Goal: Navigation & Orientation: Find specific page/section

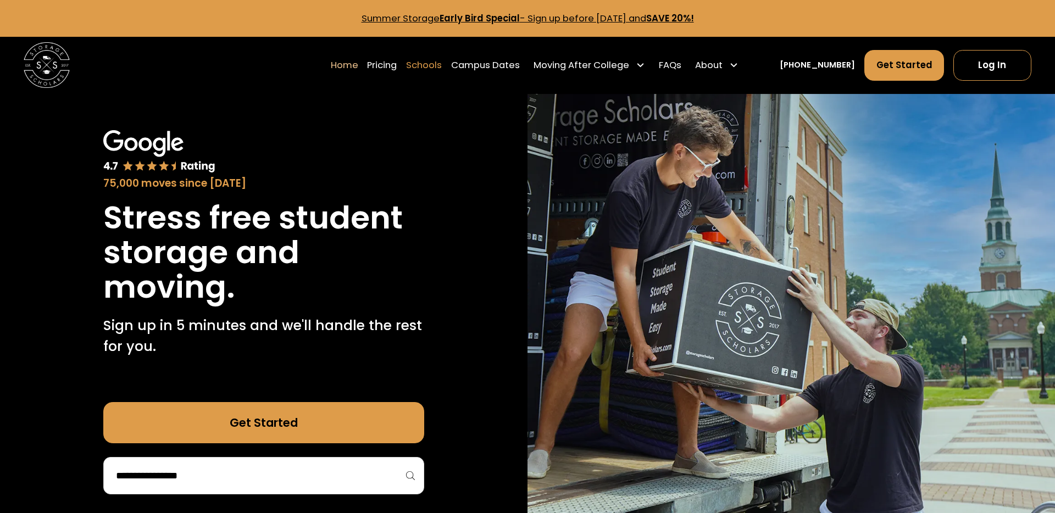
click at [439, 64] on link "Schools" at bounding box center [424, 65] width 36 height 32
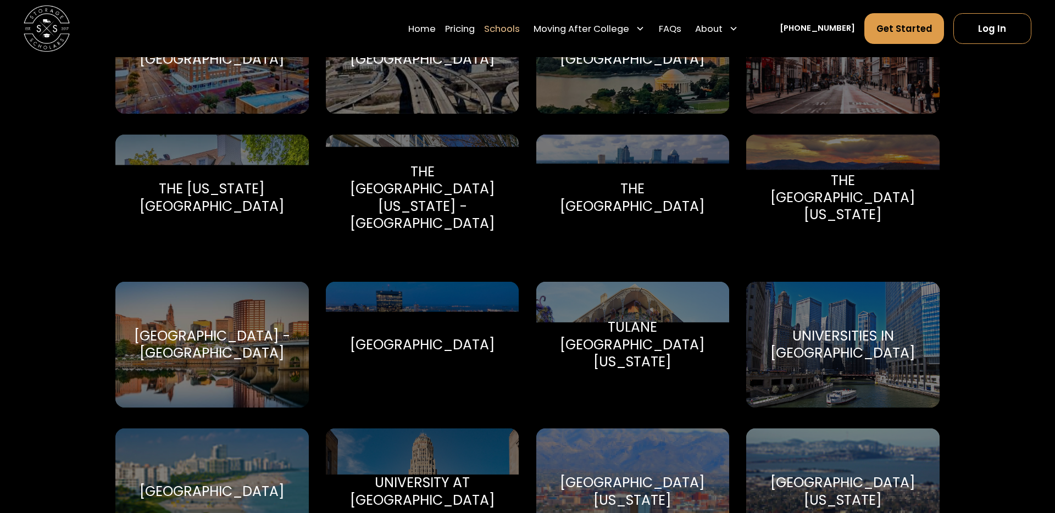
scroll to position [4853, 0]
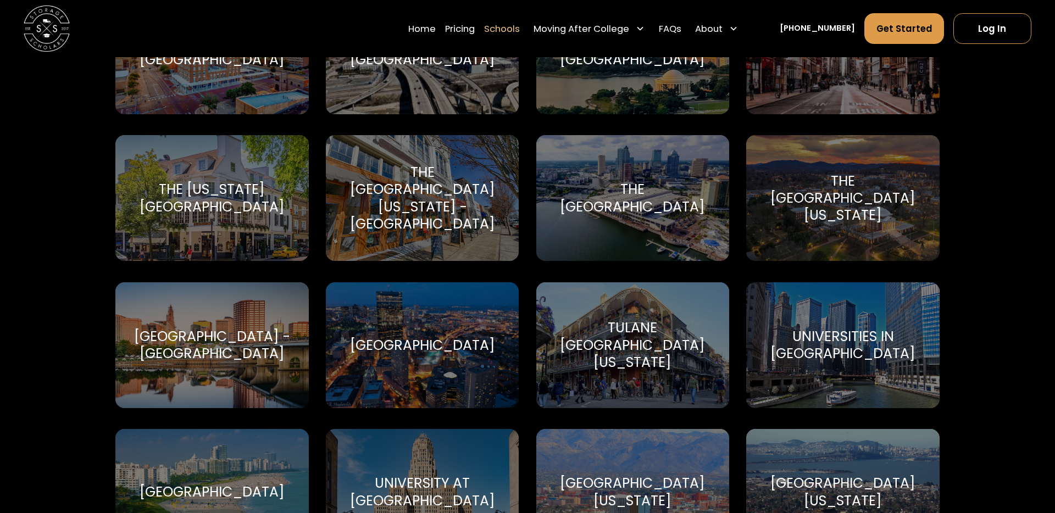
click at [868, 342] on div "Universities in [GEOGRAPHIC_DATA]" at bounding box center [843, 345] width 166 height 35
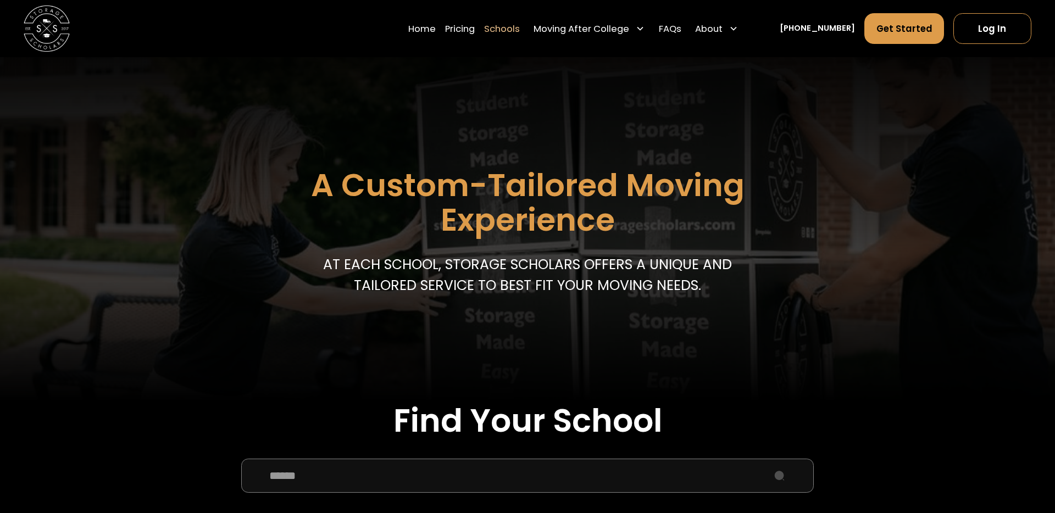
scroll to position [0, 0]
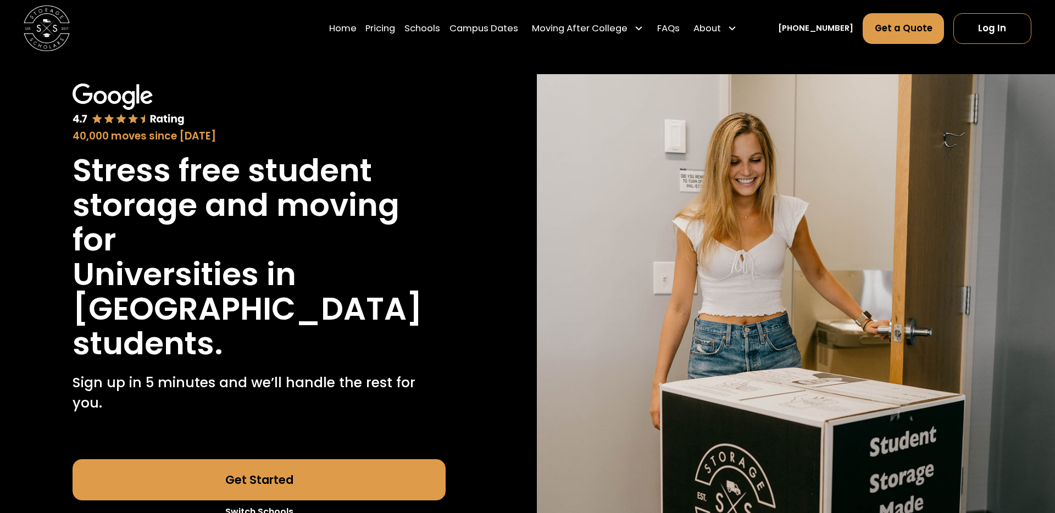
scroll to position [41, 0]
